Goal: Navigation & Orientation: Find specific page/section

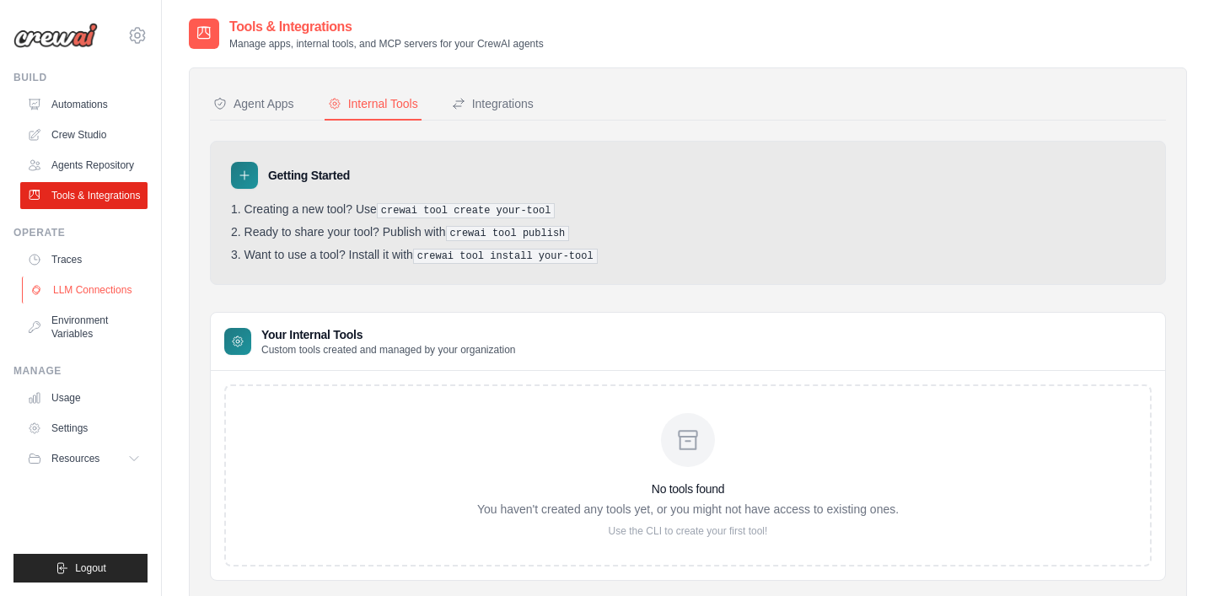
scroll to position [48, 0]
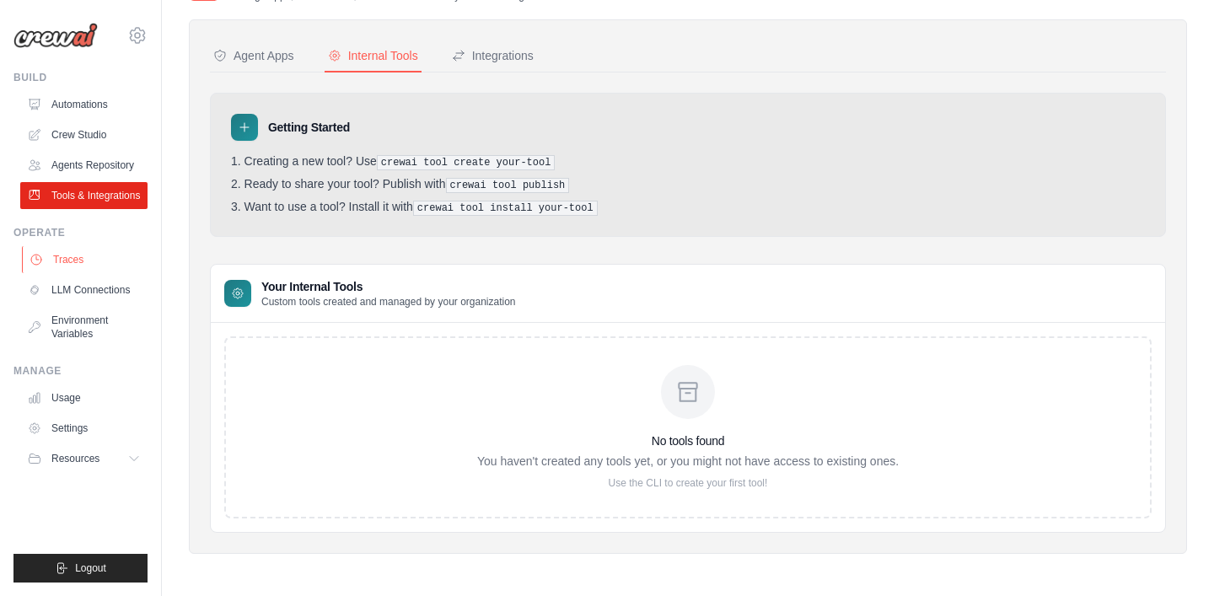
click at [75, 265] on link "Traces" at bounding box center [85, 259] width 127 height 27
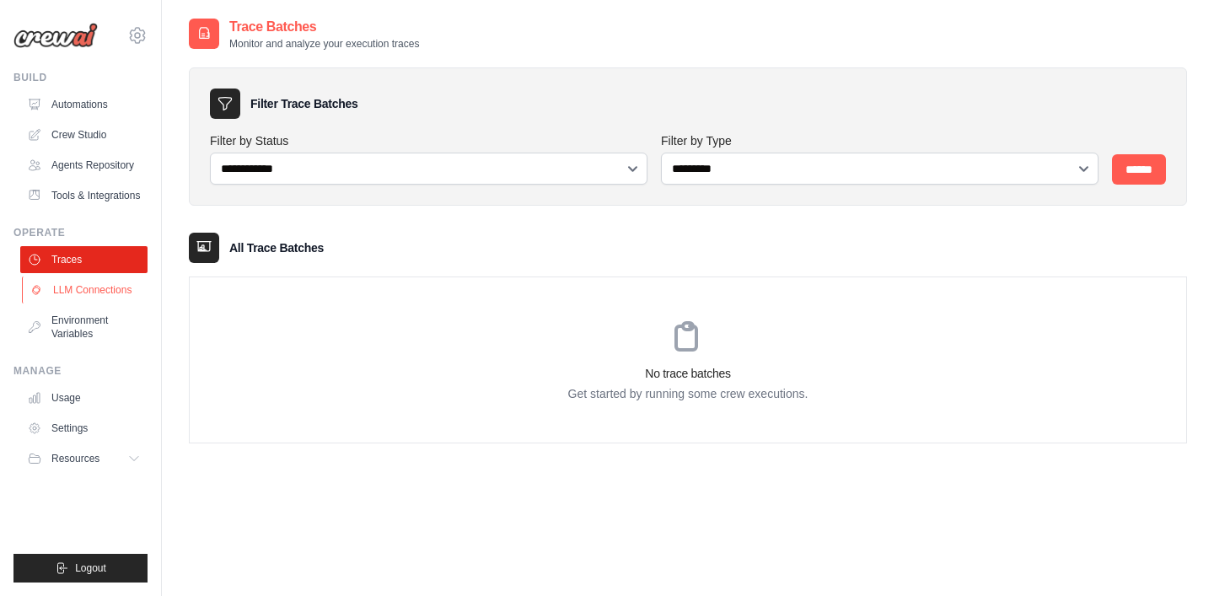
click at [73, 294] on link "LLM Connections" at bounding box center [85, 290] width 127 height 27
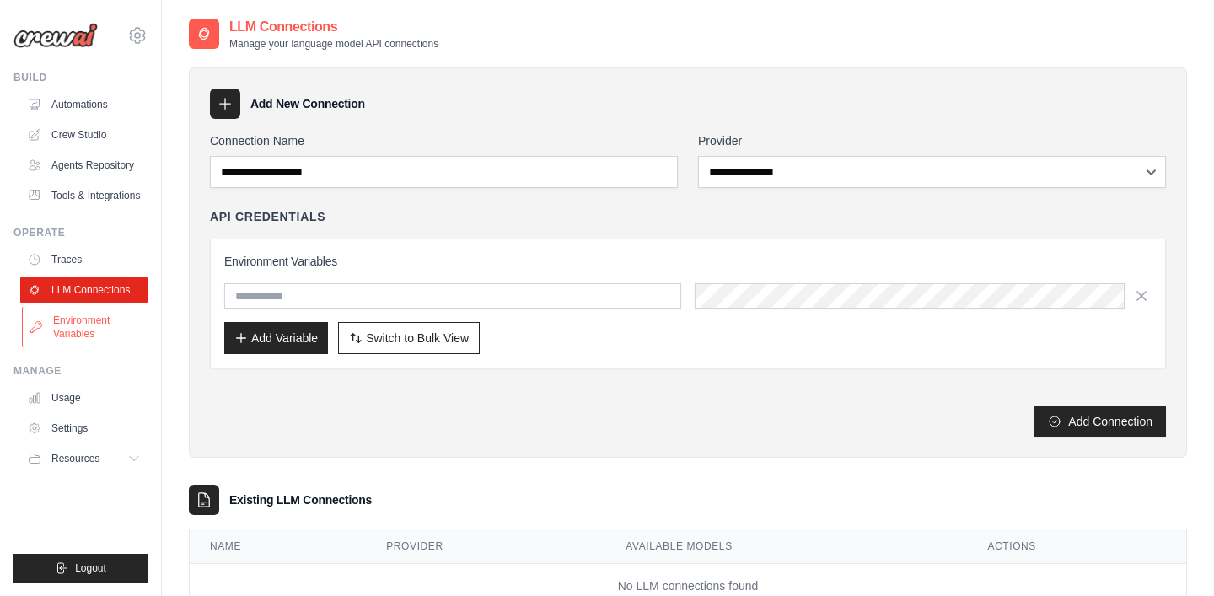
click at [70, 326] on link "Environment Variables" at bounding box center [85, 327] width 127 height 40
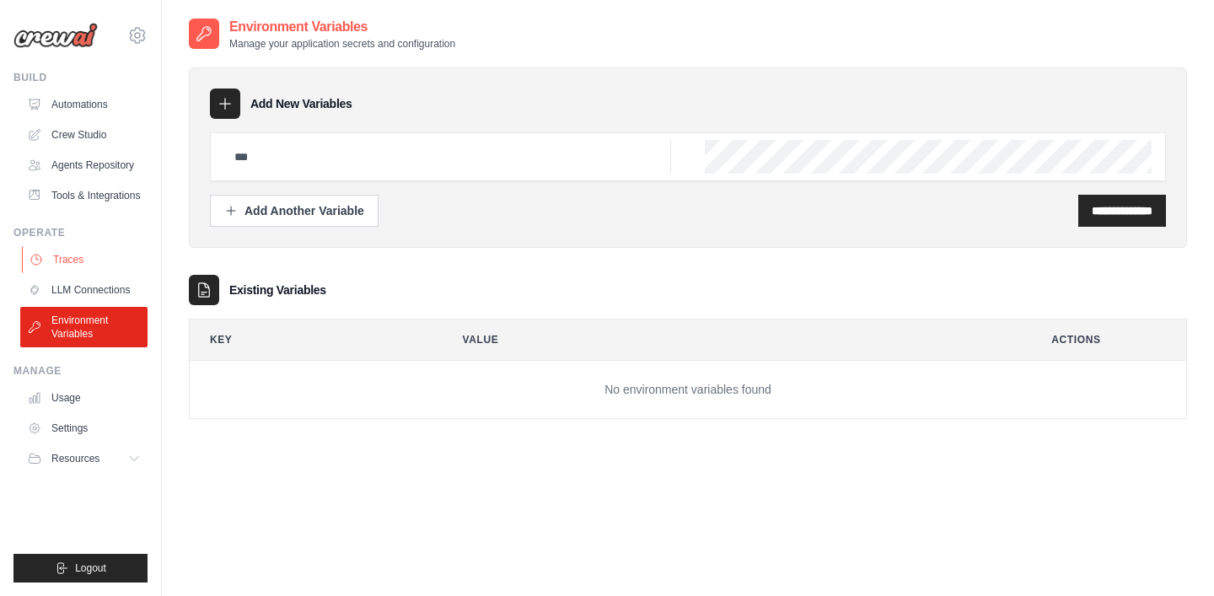
click at [70, 267] on link "Traces" at bounding box center [85, 259] width 127 height 27
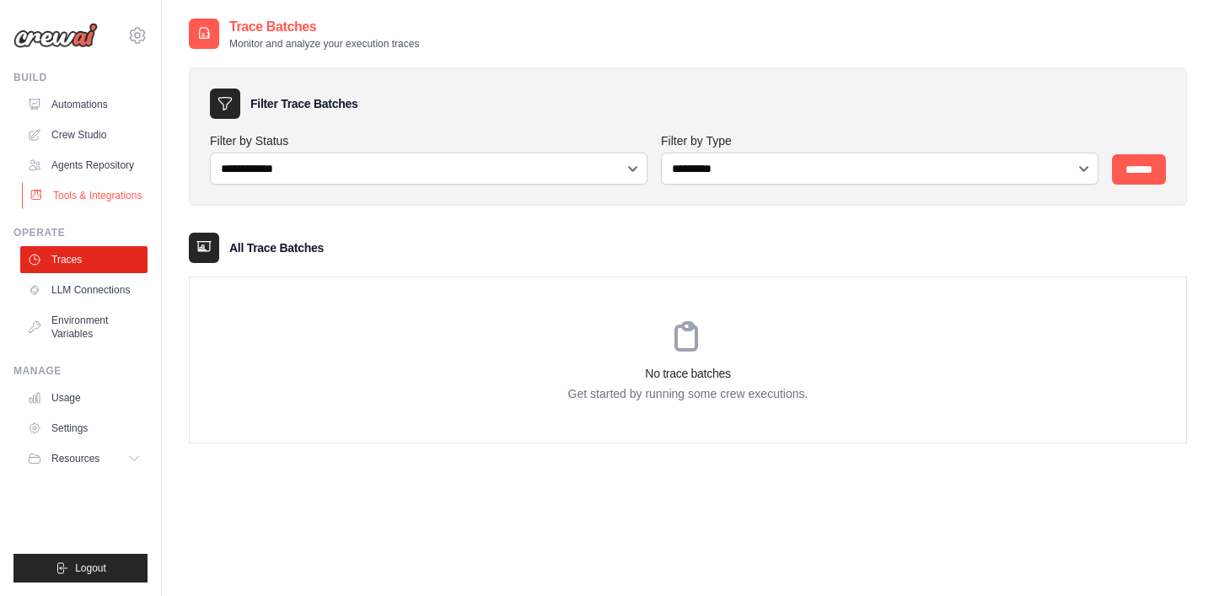
click at [99, 202] on link "Tools & Integrations" at bounding box center [85, 195] width 127 height 27
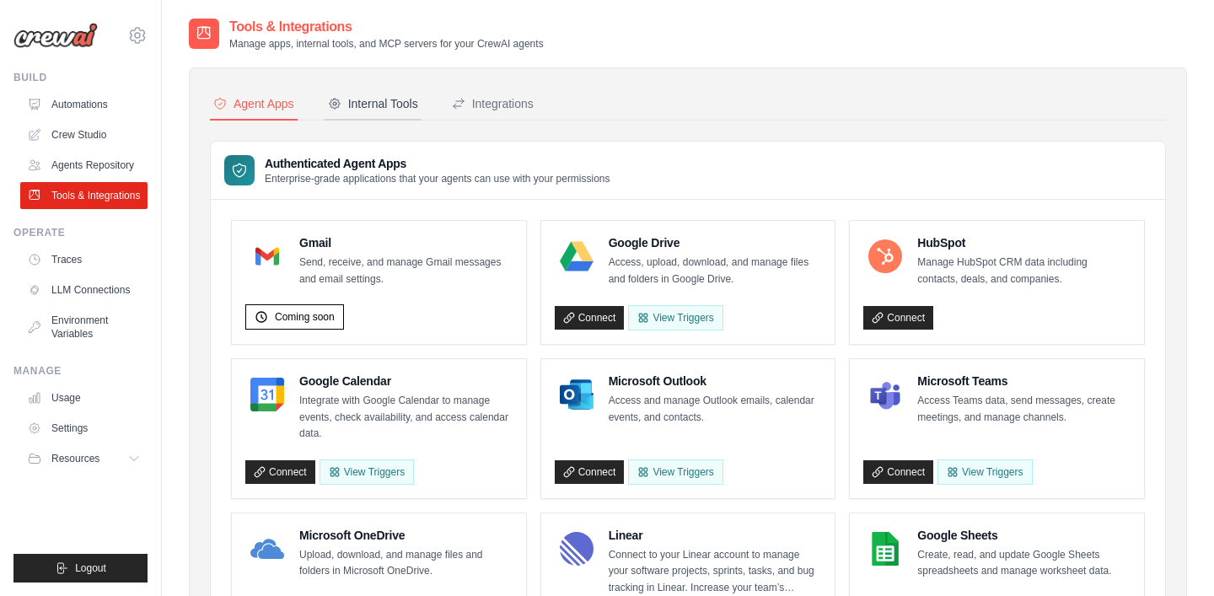
click at [394, 110] on div "Internal Tools" at bounding box center [373, 103] width 90 height 17
